Goal: Task Accomplishment & Management: Manage account settings

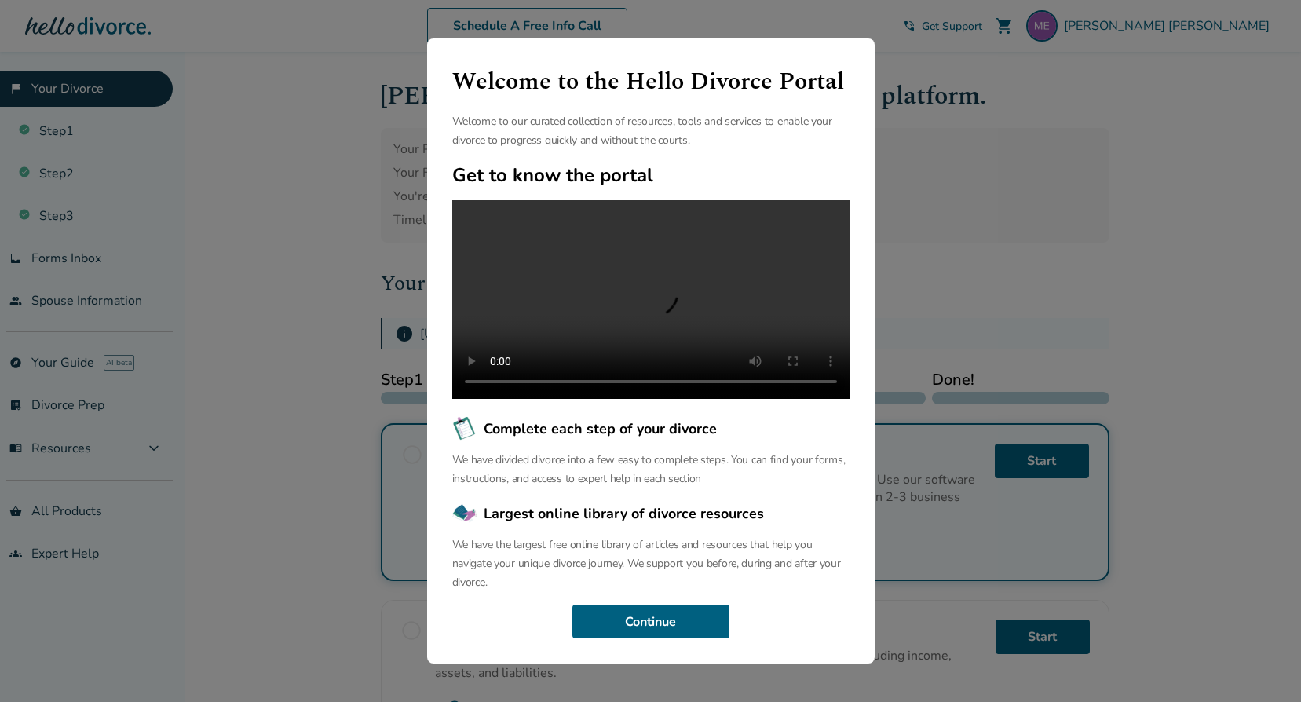
scroll to position [48, 0]
click at [667, 616] on button "Continue" at bounding box center [650, 621] width 157 height 35
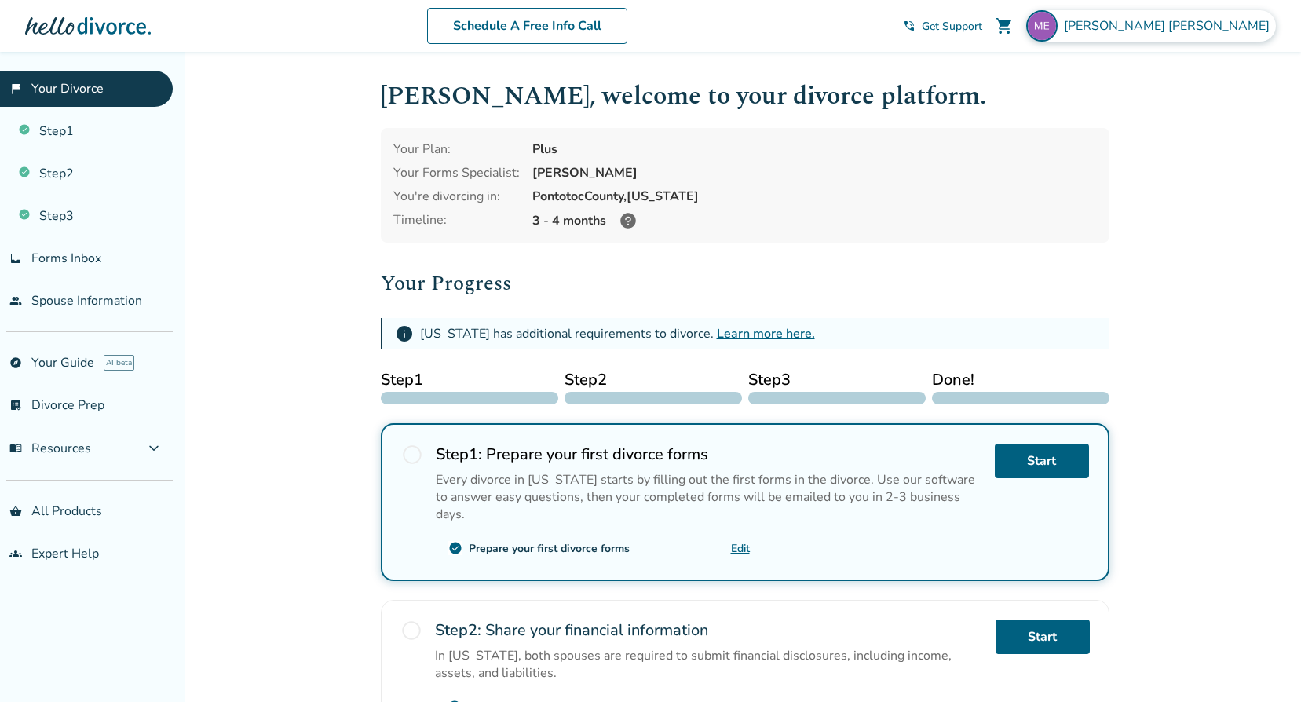
click at [1192, 27] on span "[PERSON_NAME]" at bounding box center [1170, 25] width 212 height 17
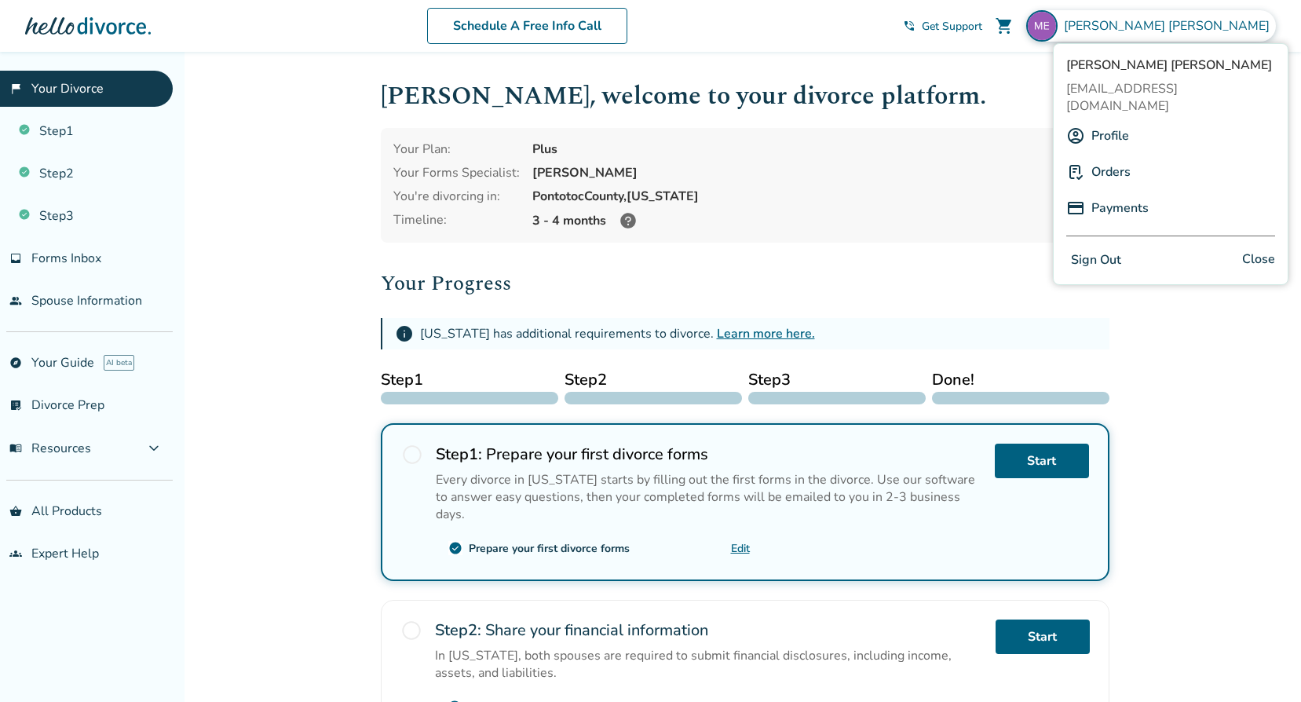
click at [1108, 193] on link "Payments" at bounding box center [1119, 208] width 57 height 30
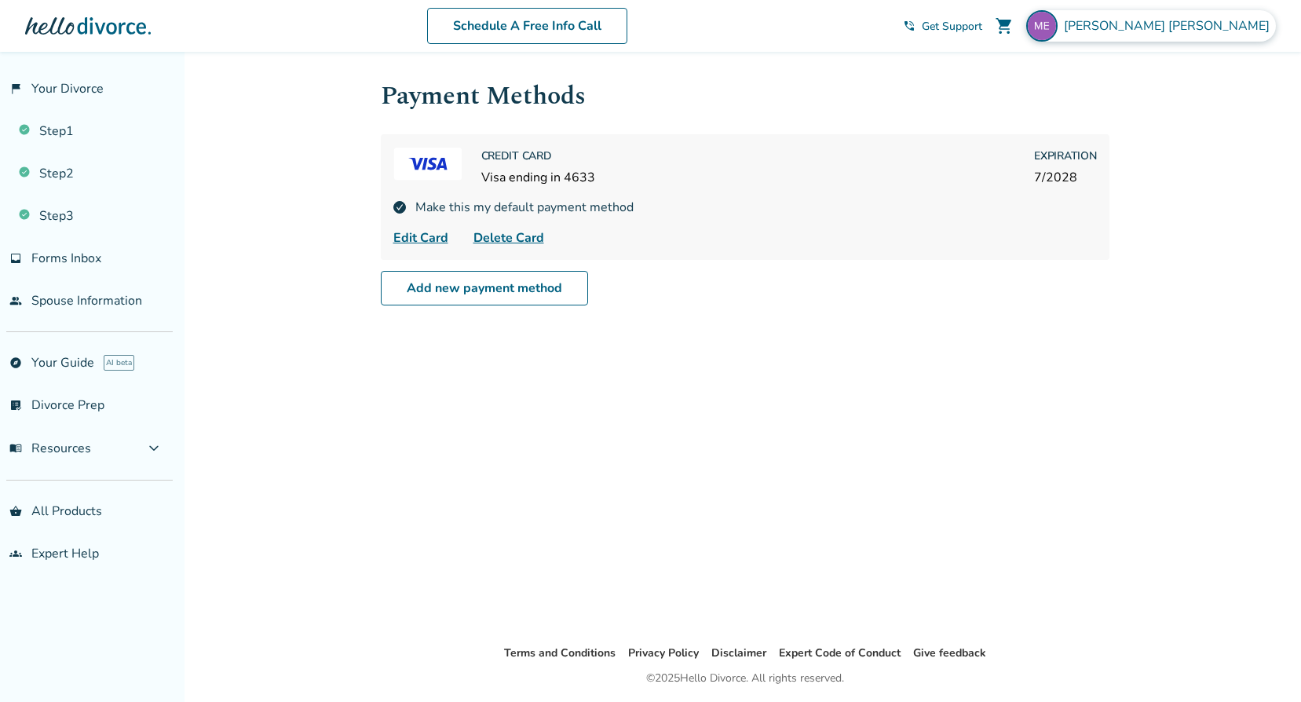
click at [1218, 24] on span "[PERSON_NAME]" at bounding box center [1170, 25] width 212 height 17
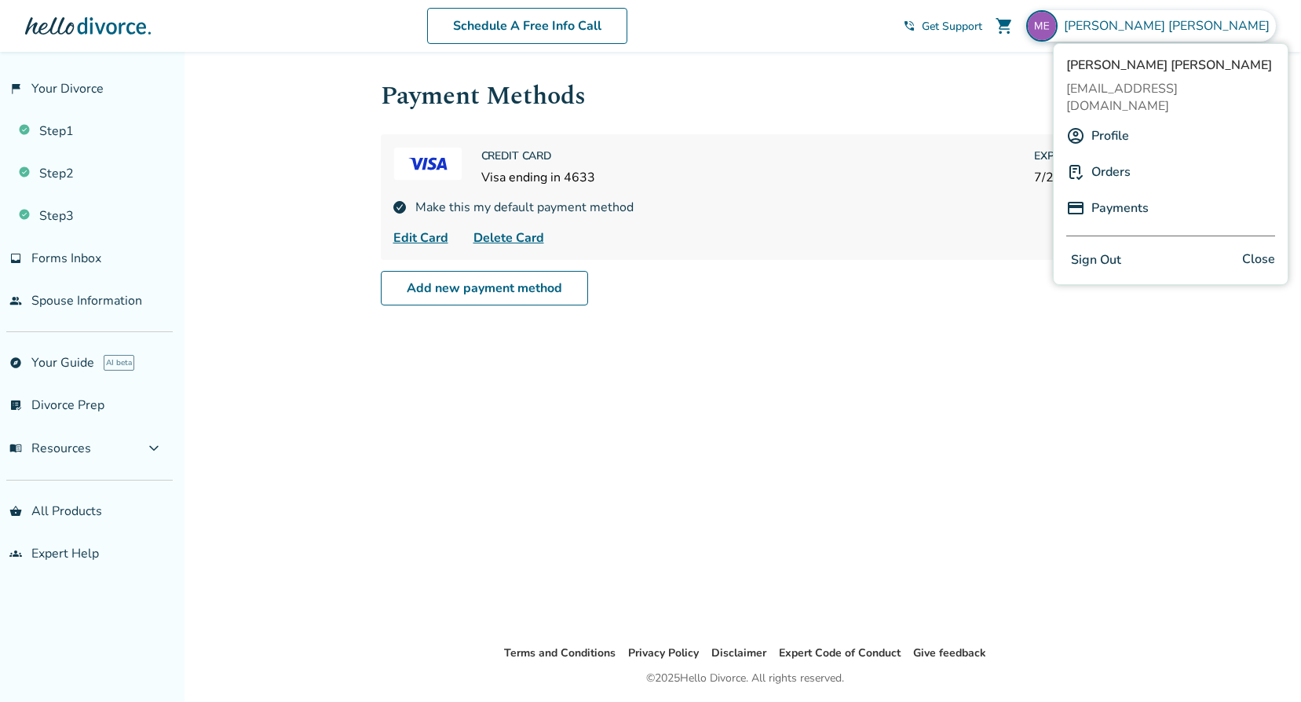
click at [1118, 121] on link "Profile" at bounding box center [1110, 136] width 38 height 30
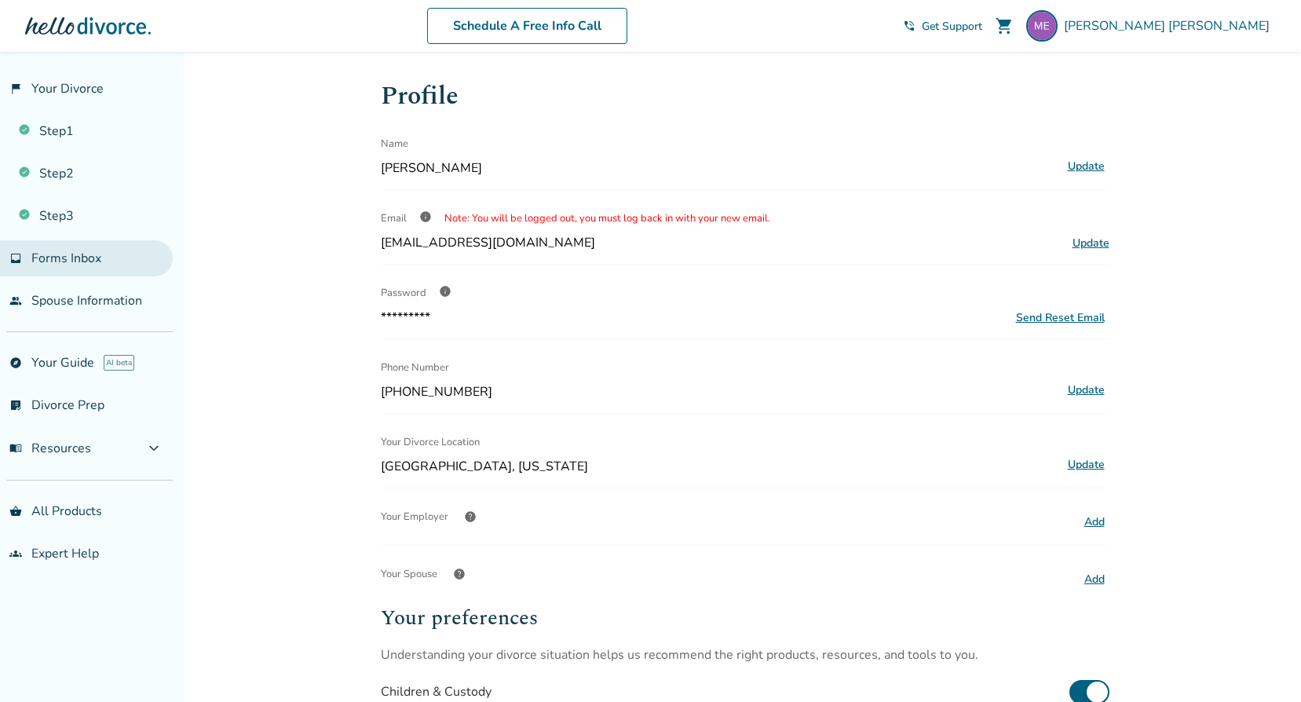
click at [81, 259] on span "Forms Inbox" at bounding box center [66, 258] width 70 height 17
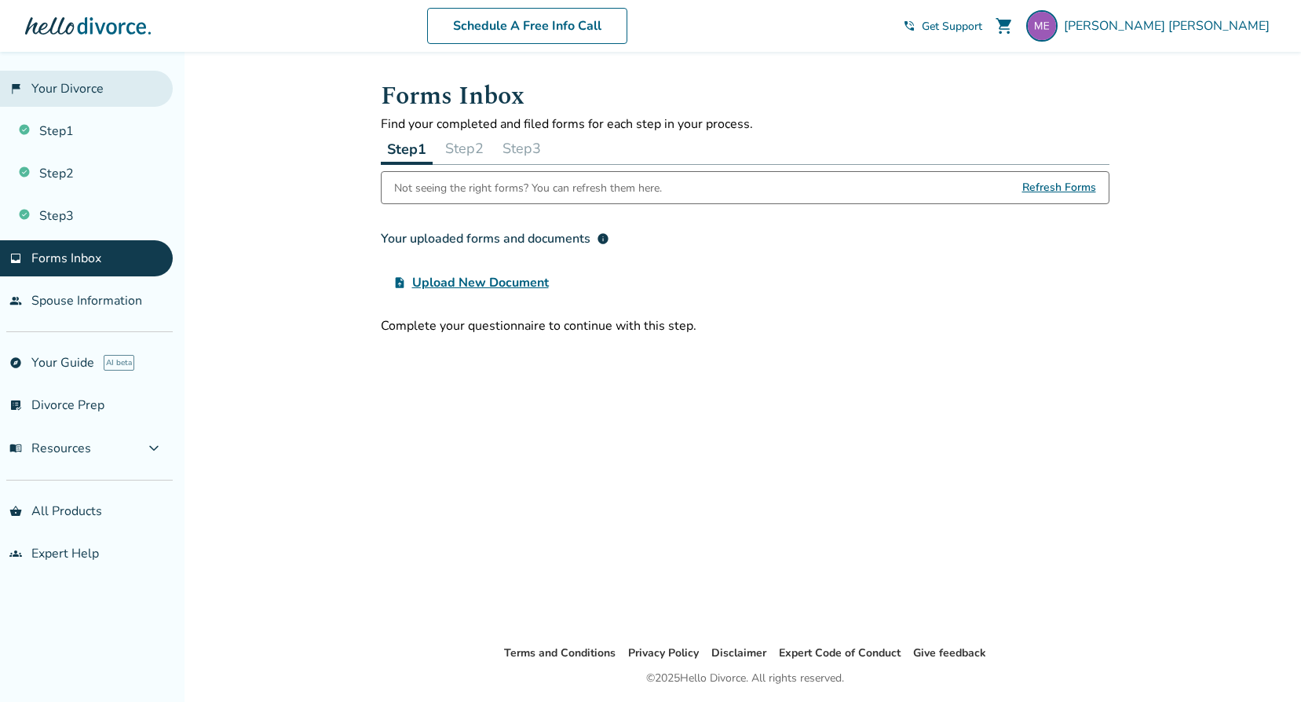
click at [93, 85] on link "flag_2 Your Divorce" at bounding box center [86, 89] width 173 height 36
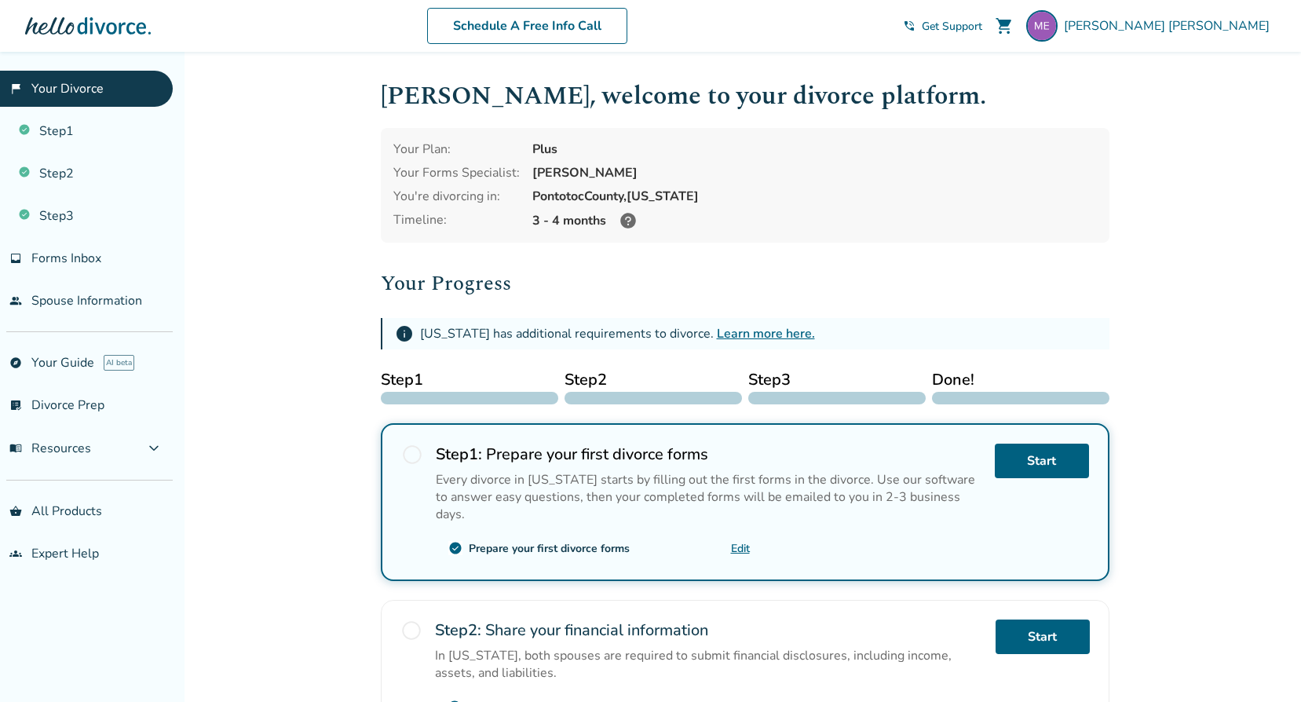
click at [623, 221] on icon at bounding box center [628, 221] width 16 height 16
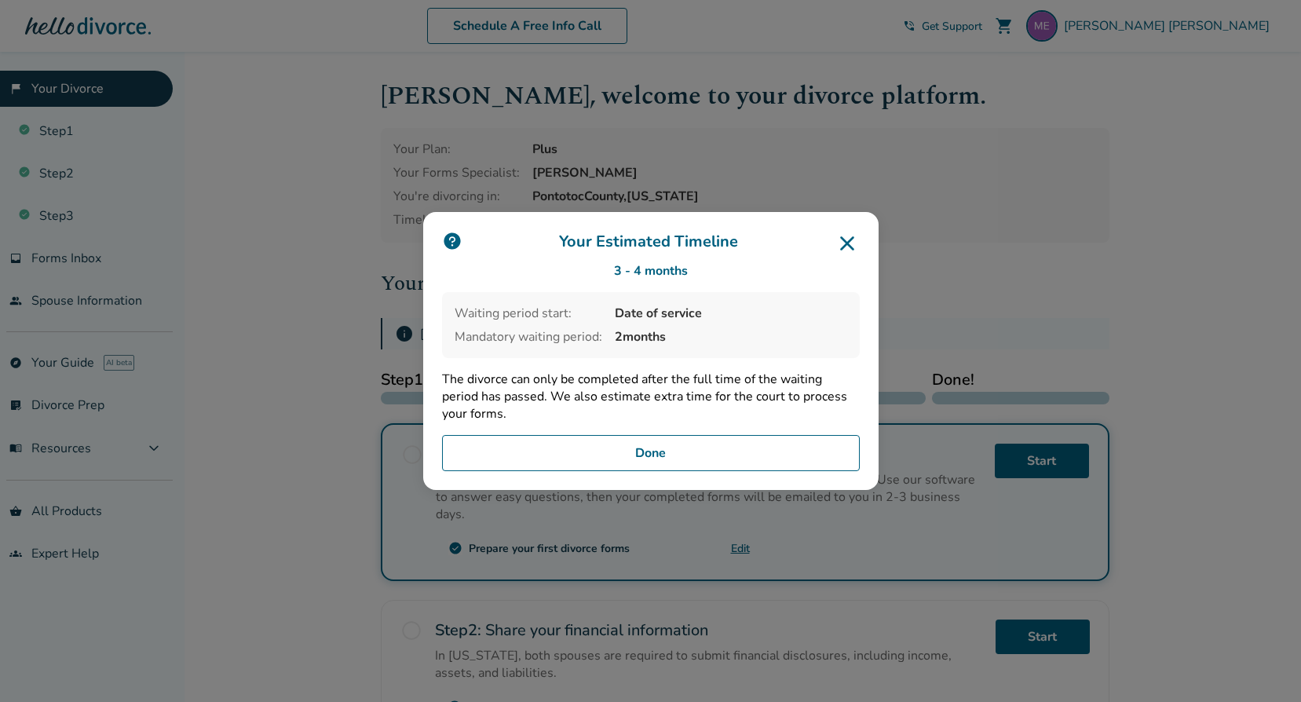
click at [758, 449] on button "Done" at bounding box center [651, 453] width 418 height 36
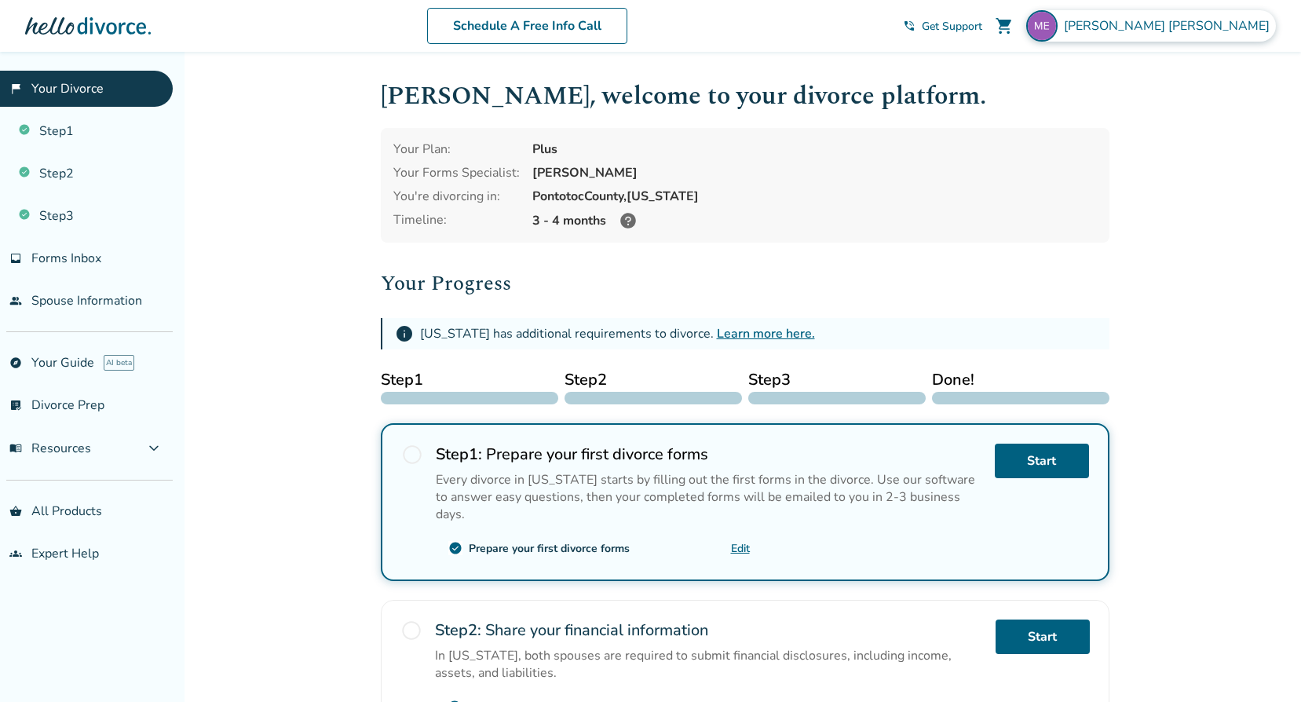
click at [1057, 19] on img at bounding box center [1041, 25] width 31 height 31
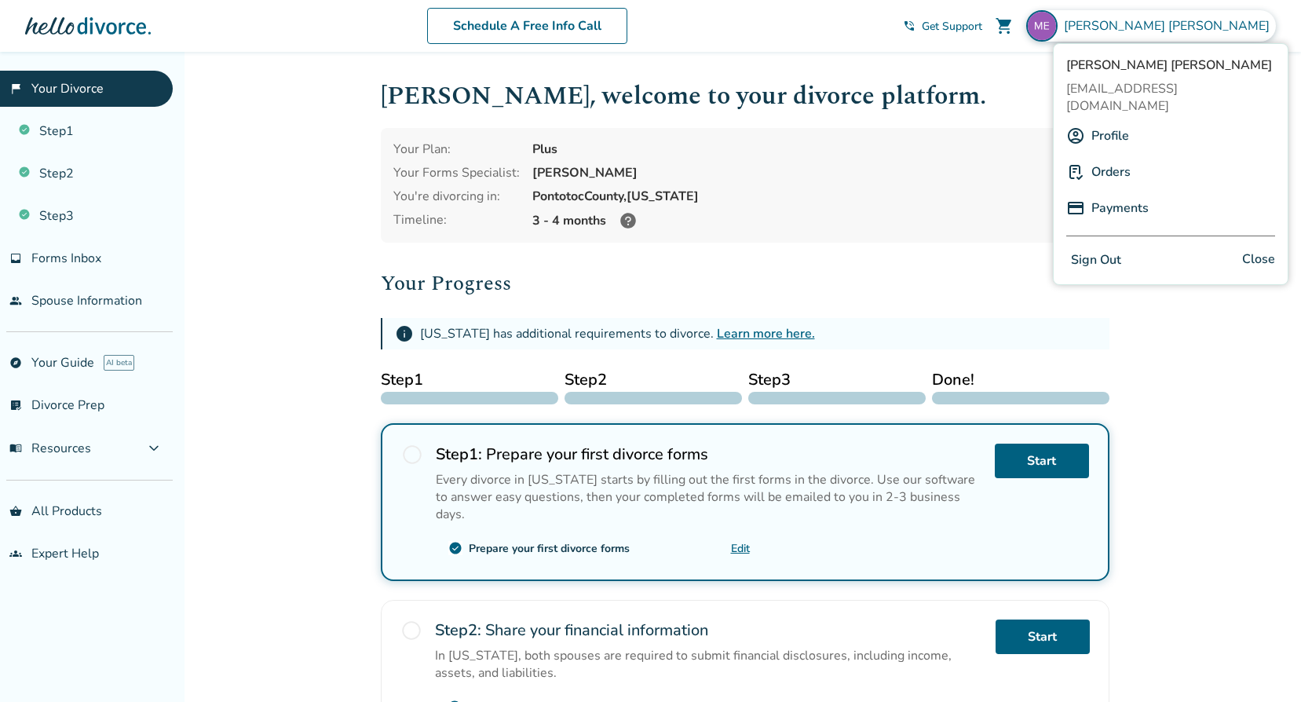
click at [1118, 249] on button "Sign Out" at bounding box center [1096, 260] width 60 height 23
